Goal: Information Seeking & Learning: Learn about a topic

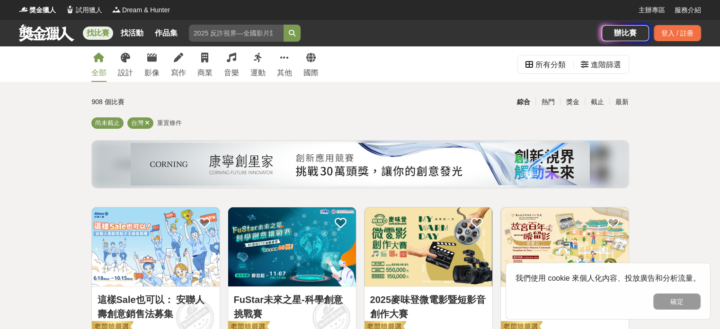
click at [675, 303] on button "確定" at bounding box center [676, 301] width 47 height 16
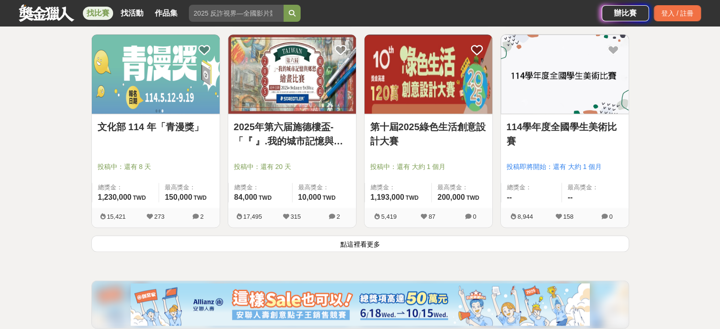
scroll to position [1183, 0]
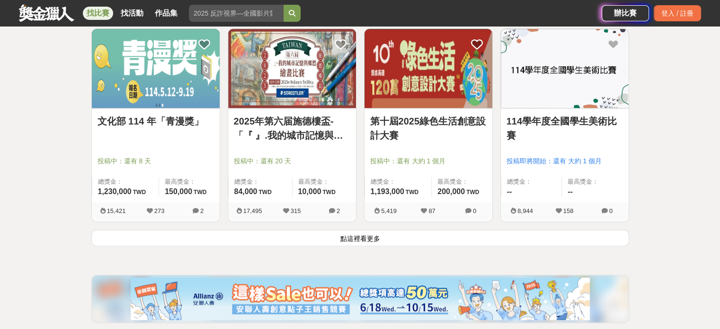
click at [356, 240] on button "點這裡看更多" at bounding box center [359, 237] width 537 height 17
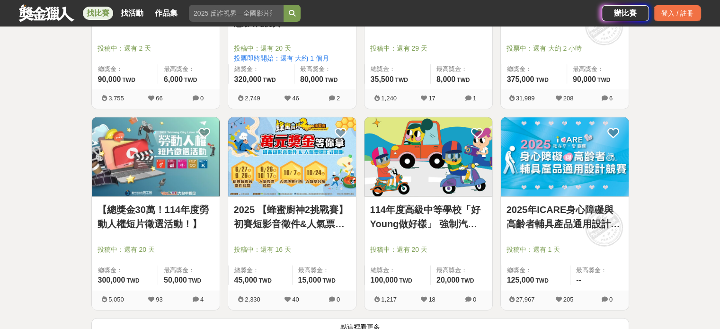
scroll to position [2365, 0]
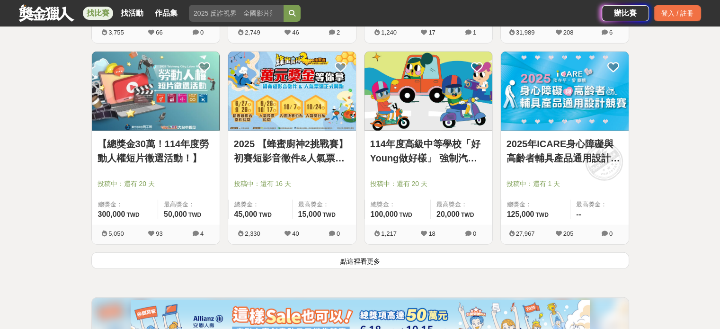
click at [361, 259] on button "點這裡看更多" at bounding box center [359, 260] width 537 height 17
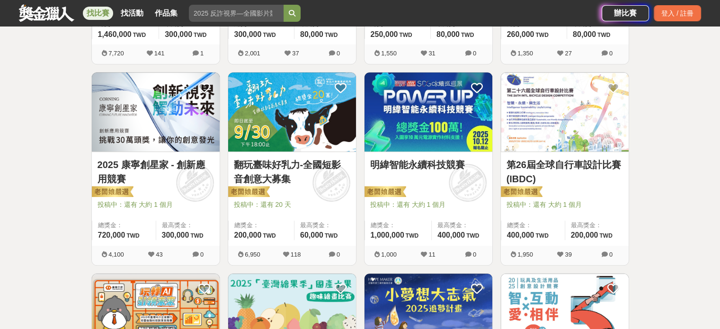
scroll to position [520, 0]
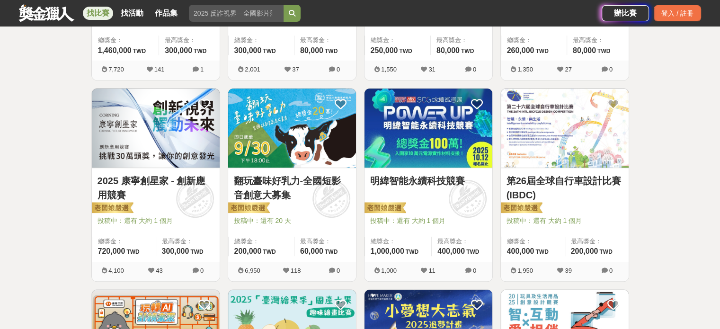
click at [405, 152] on img at bounding box center [428, 127] width 128 height 79
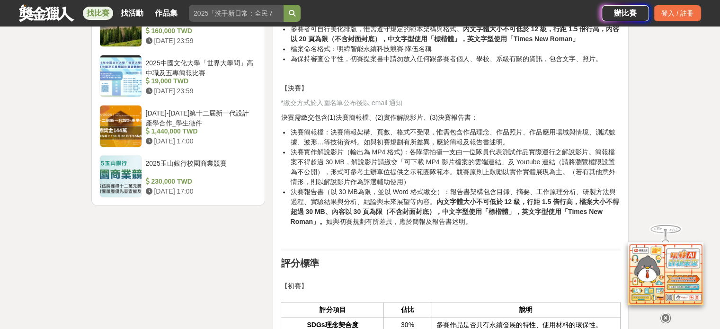
scroll to position [1514, 0]
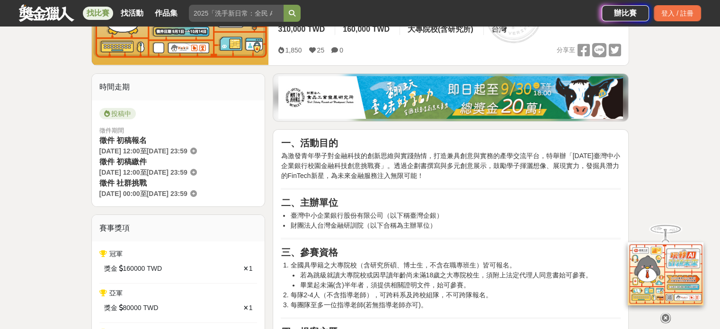
scroll to position [284, 0]
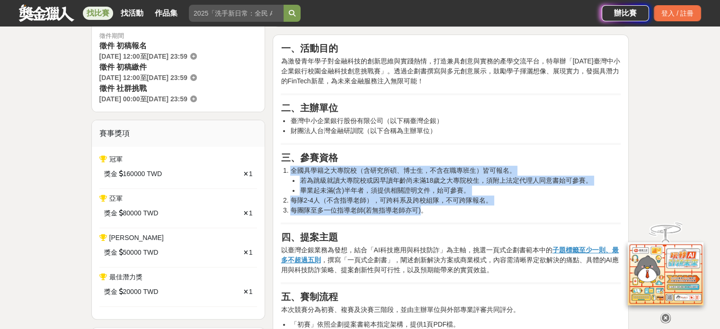
drag, startPoint x: 291, startPoint y: 170, endPoint x: 423, endPoint y: 206, distance: 136.3
click at [423, 206] on ol "全國具學籍之大專院校（含研究所碩、博士生，不含在職專班生）皆可報名。 若為跳級就讀大專院校或因早讀年齡尚未滿18歲之大專院校生，須附上法定代理人同意書始可參賽…" at bounding box center [451, 191] width 340 height 50
click at [389, 207] on li "每團隊至多一位指導老師(若無指導老師亦可)。" at bounding box center [455, 210] width 330 height 10
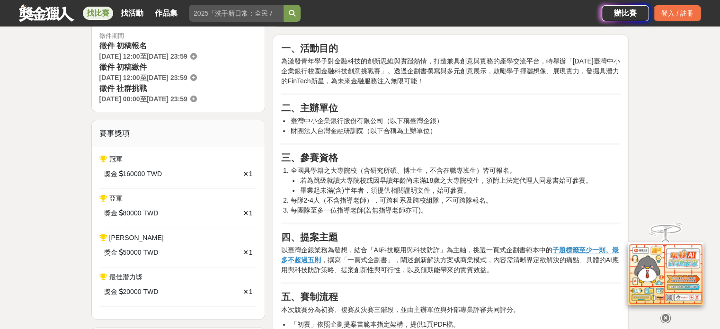
click at [377, 176] on li "若為跳級就讀大專院校或因早讀年齡尚未滿18歲之大專院校生，須附上法定代理人同意書始可參賽。" at bounding box center [459, 181] width 321 height 10
drag, startPoint x: 360, startPoint y: 170, endPoint x: 509, endPoint y: 170, distance: 149.0
click at [509, 170] on li "全國具學籍之大專院校（含研究所碩、博士生，不含在職專班生）皆可報名。 若為跳級就讀大專院校或因早讀年齡尚未滿18歲之大專院校生，須附上法定代理人同意書始可參賽…" at bounding box center [455, 181] width 330 height 30
click at [358, 191] on li "畢業起未滿(含)半年者，須提供相關證明文件，始可參賽。" at bounding box center [459, 190] width 321 height 10
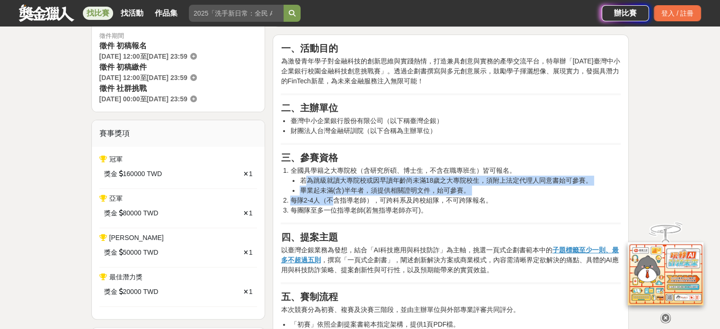
drag, startPoint x: 305, startPoint y: 182, endPoint x: 334, endPoint y: 202, distance: 36.4
click at [334, 202] on ol "全國具學籍之大專院校（含研究所碩、博士生，不含在職專班生）皆可報名。 若為跳級就讀大專院校或因早讀年齡尚未滿18歲之大專院校生，須附上法定代理人同意書始可參賽…" at bounding box center [451, 191] width 340 height 50
click at [318, 191] on li "畢業起未滿(含)半年者，須提供相關證明文件，始可參賽。" at bounding box center [459, 190] width 321 height 10
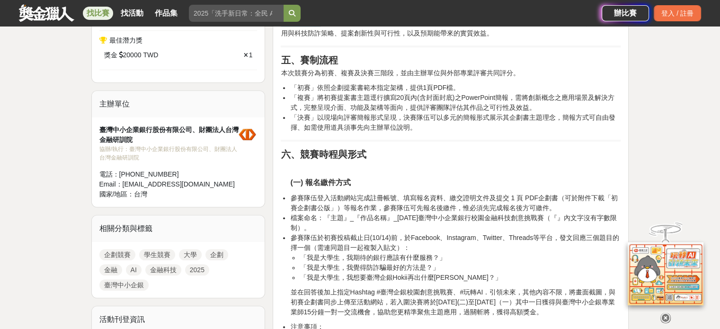
scroll to position [804, 0]
